Goal: Information Seeking & Learning: Check status

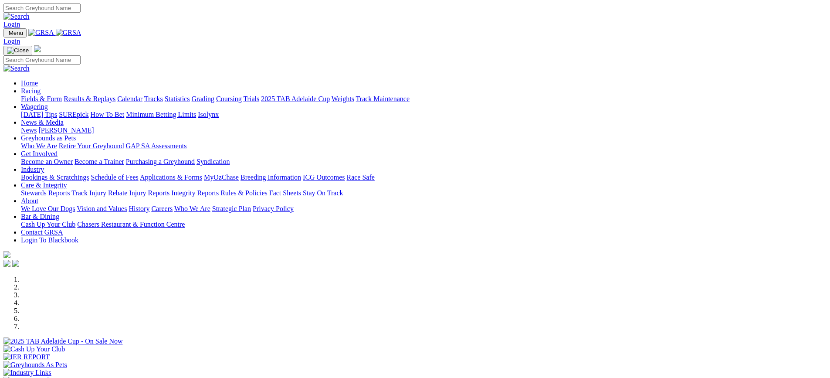
click at [115, 95] on link "Results & Replays" at bounding box center [90, 98] width 52 height 7
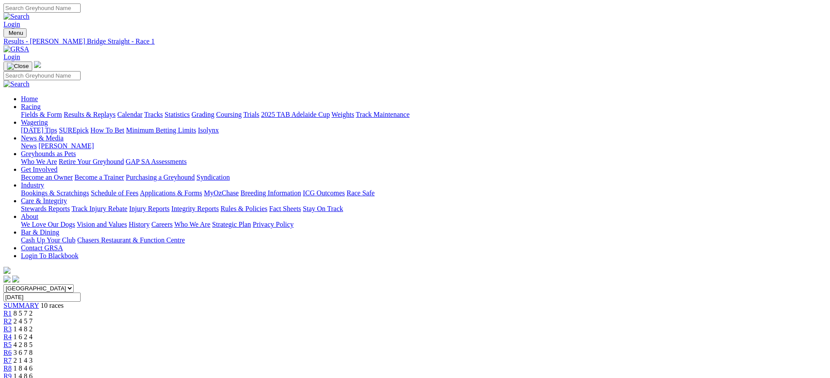
scroll to position [44, 0]
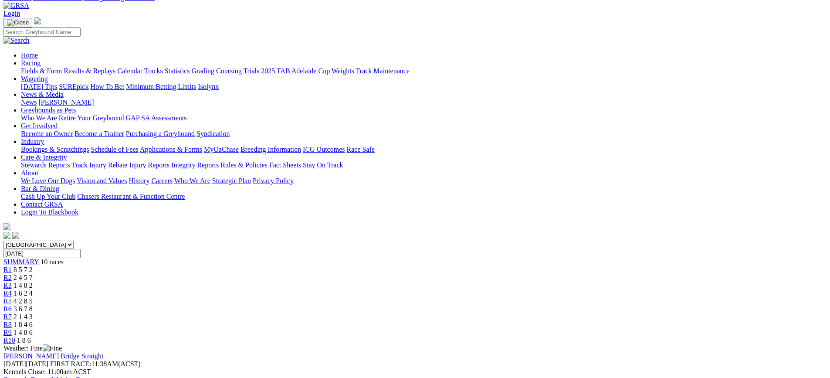
click at [33, 274] on span "2 4 5 7" at bounding box center [23, 277] width 19 height 7
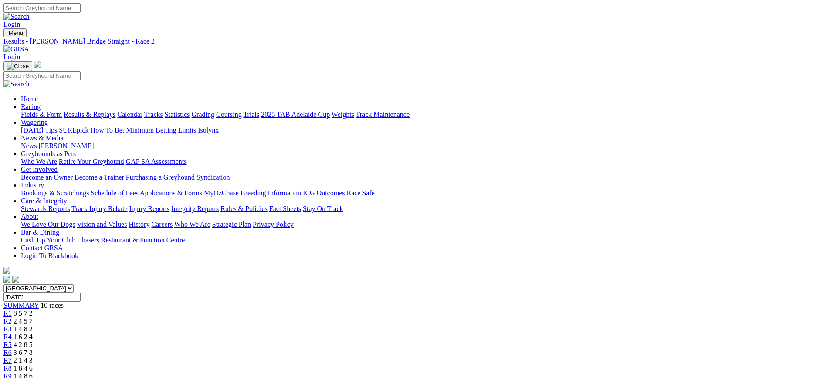
click at [115, 111] on link "Results & Replays" at bounding box center [90, 114] width 52 height 7
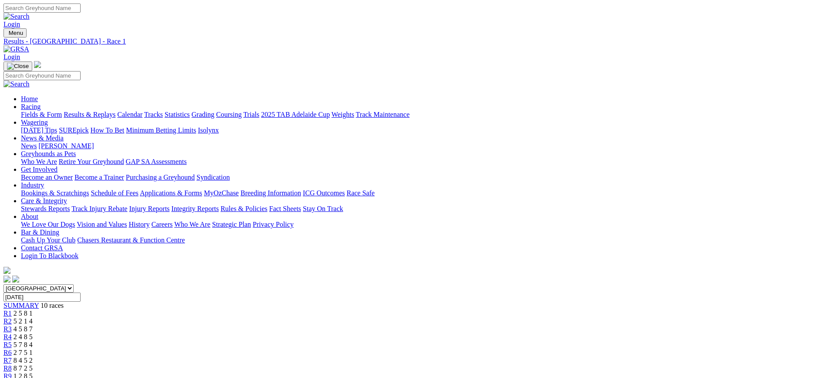
click at [12, 317] on link "R2" at bounding box center [7, 320] width 8 height 7
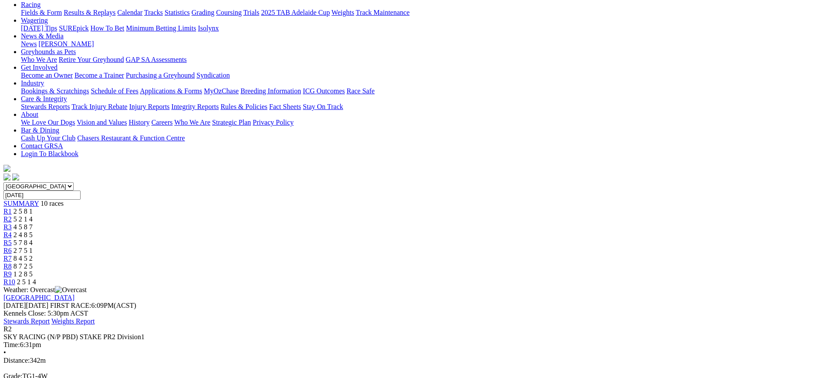
scroll to position [44, 0]
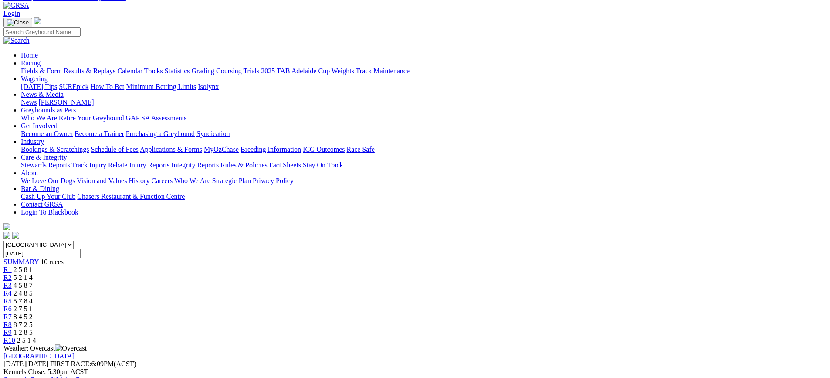
click at [330, 282] on div "R3 4 5 8 7" at bounding box center [414, 286] width 823 height 8
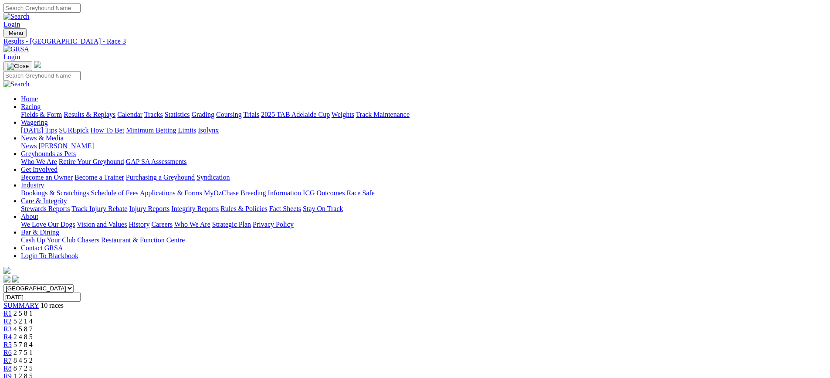
click at [33, 333] on span "2 4 8 5" at bounding box center [23, 336] width 19 height 7
